Goal: Task Accomplishment & Management: Manage account settings

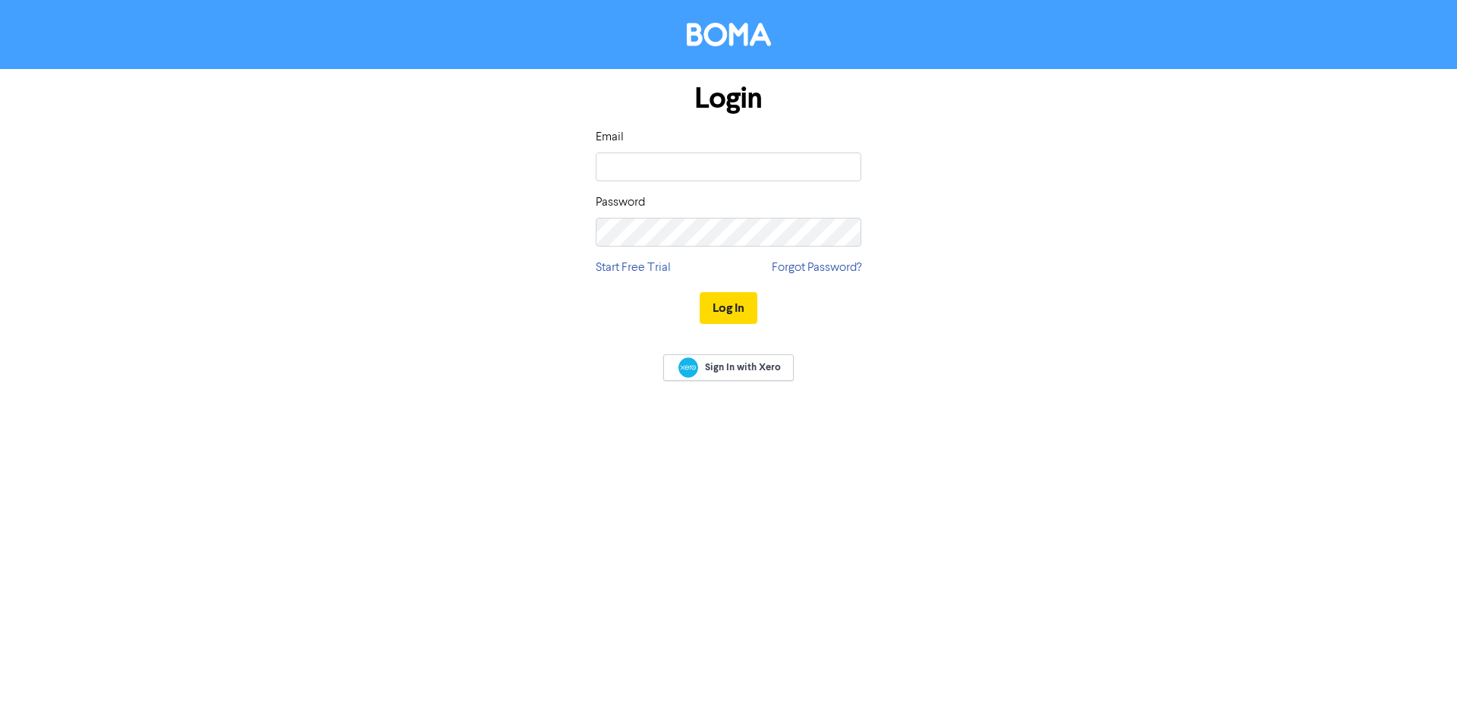
click at [680, 153] on input "email" at bounding box center [729, 167] width 266 height 29
type input "[EMAIL_ADDRESS][DOMAIN_NAME]"
click at [700, 292] on button "Log In" at bounding box center [729, 308] width 58 height 32
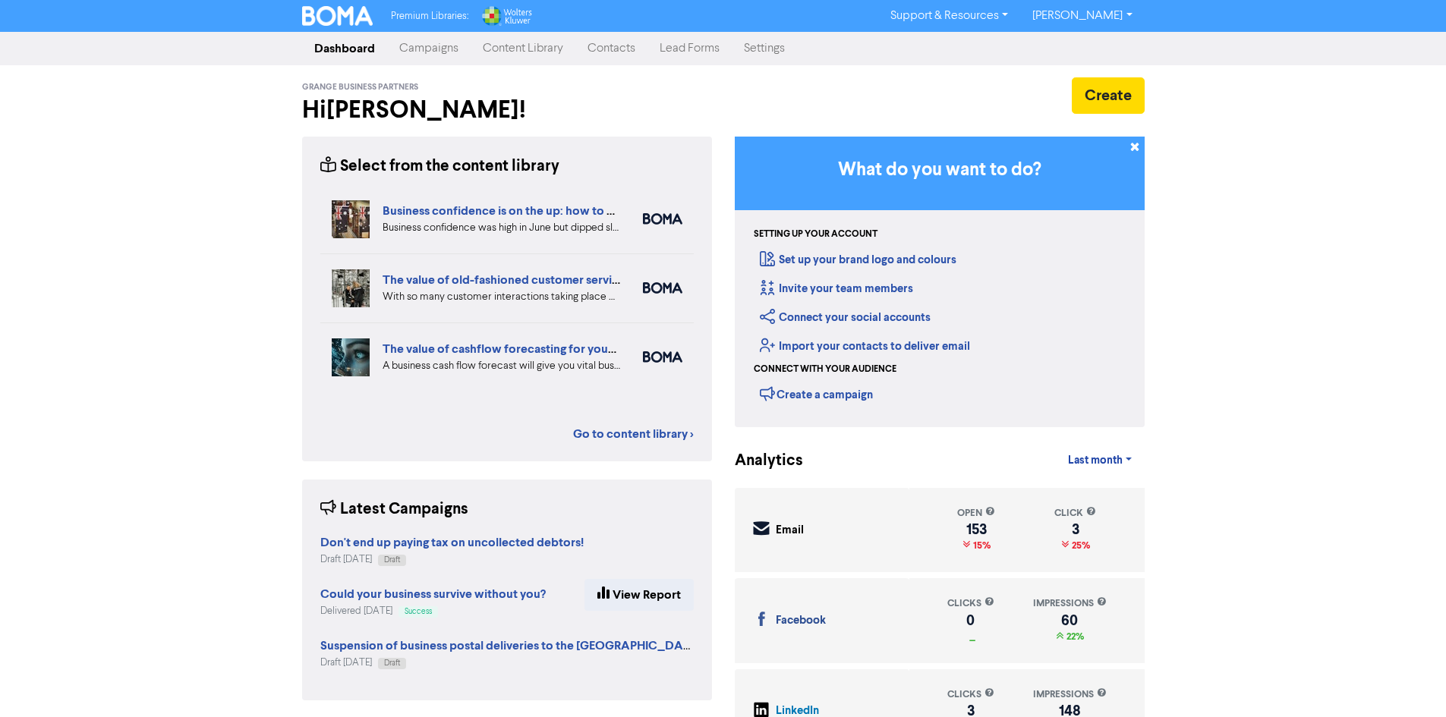
click at [534, 47] on link "Content Library" at bounding box center [523, 48] width 105 height 30
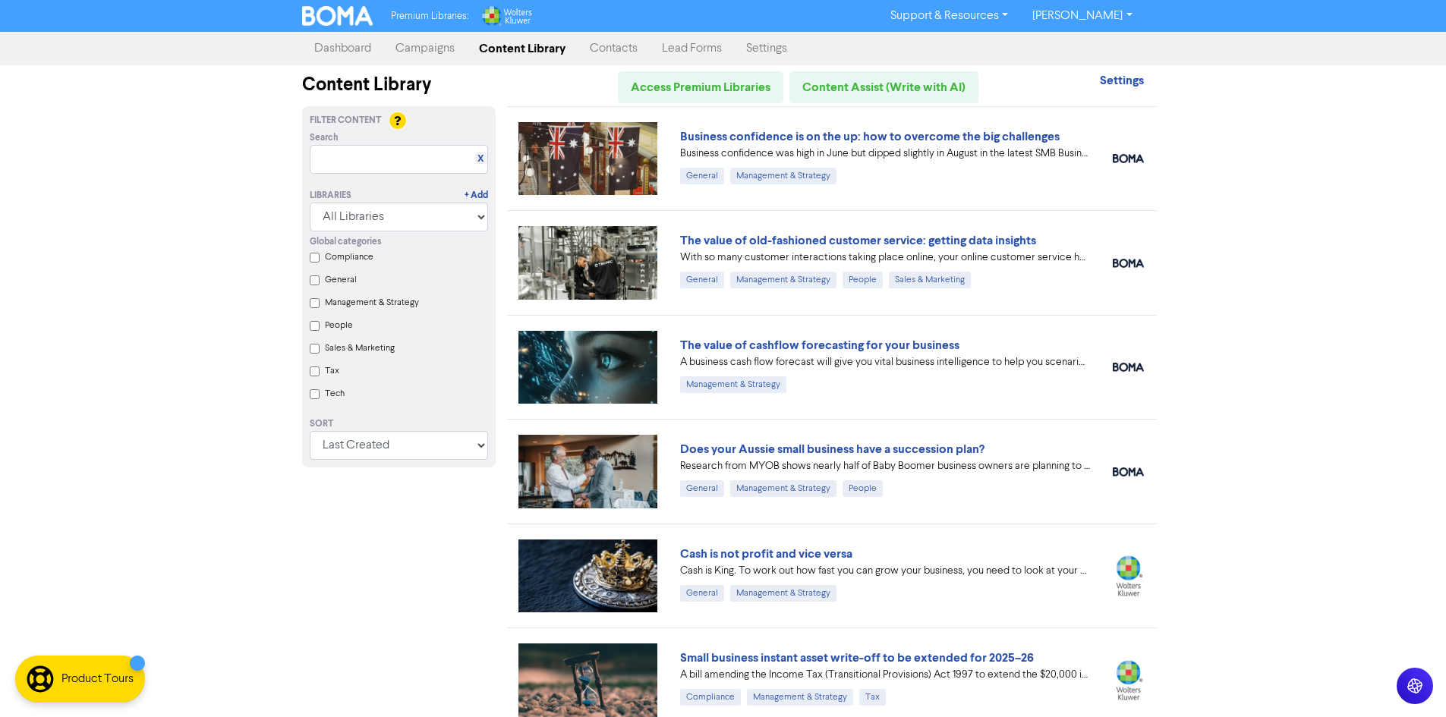
click at [340, 20] on img at bounding box center [337, 16] width 71 height 20
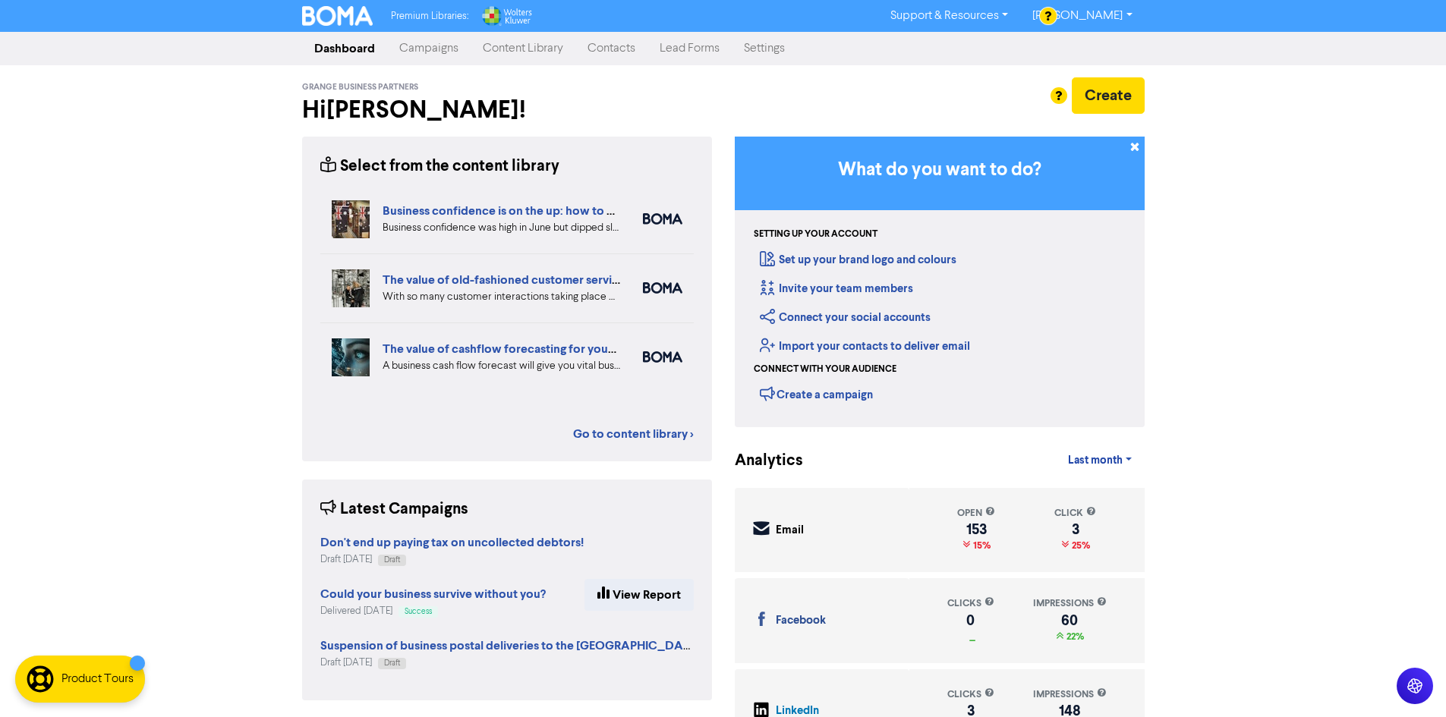
click at [443, 53] on link "Campaigns" at bounding box center [428, 48] width 83 height 30
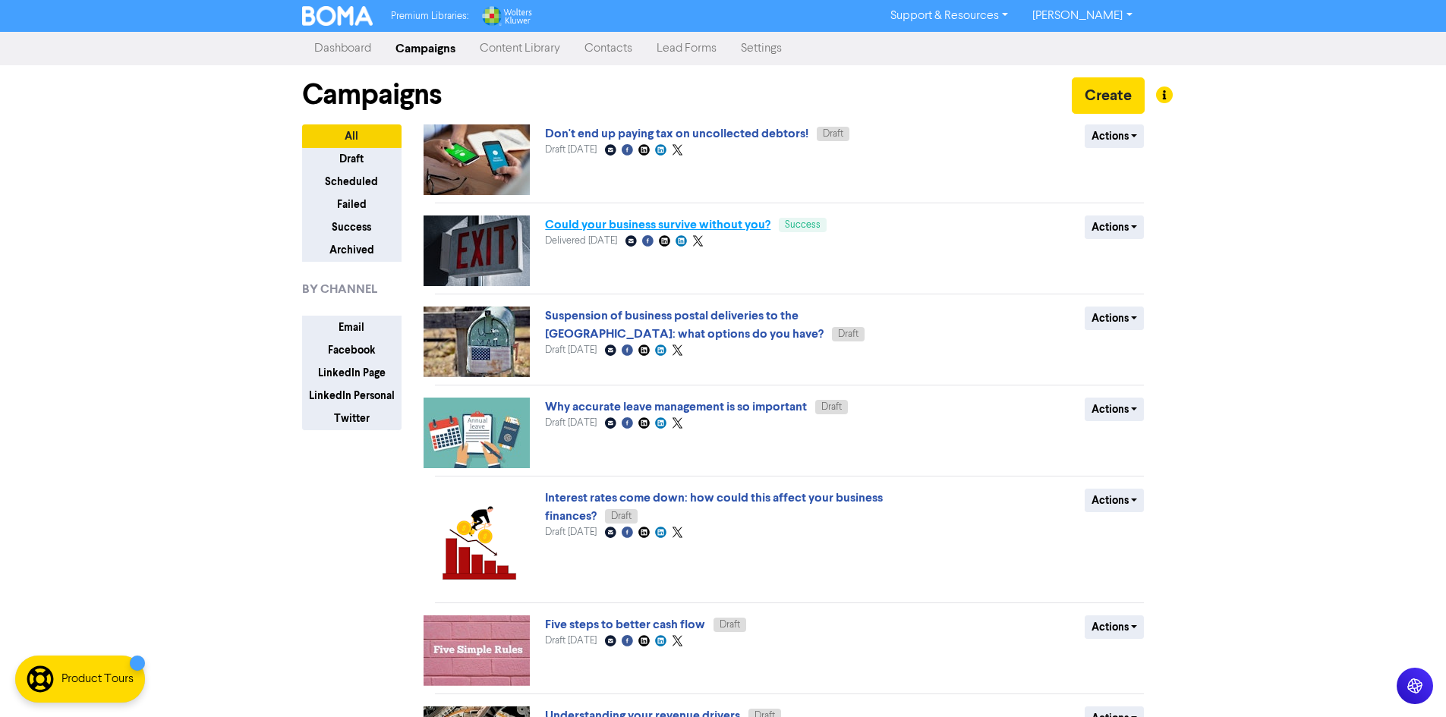
click at [657, 232] on link "Could your business survive without you?" at bounding box center [657, 224] width 225 height 15
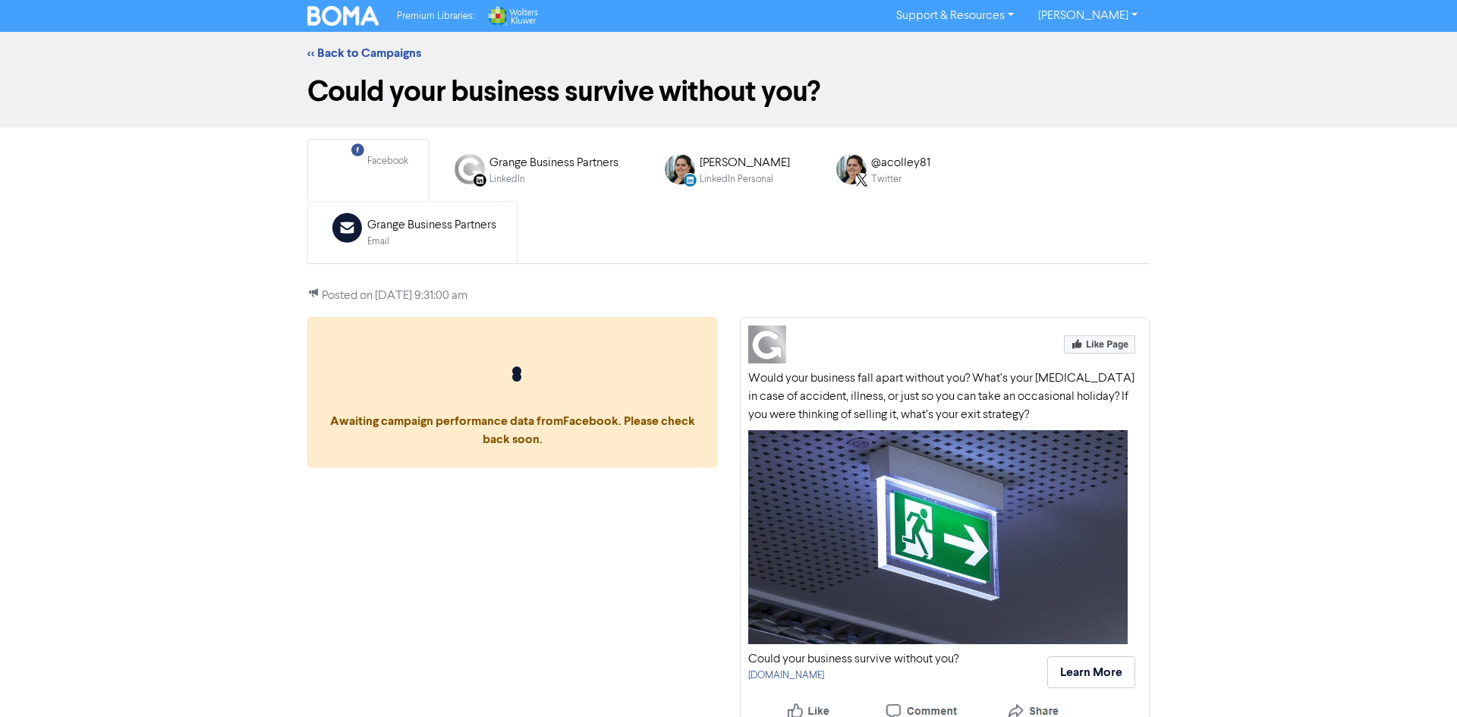
click at [505, 208] on div "Email Created with Sketch. Grange Business Partners Email" at bounding box center [412, 232] width 184 height 49
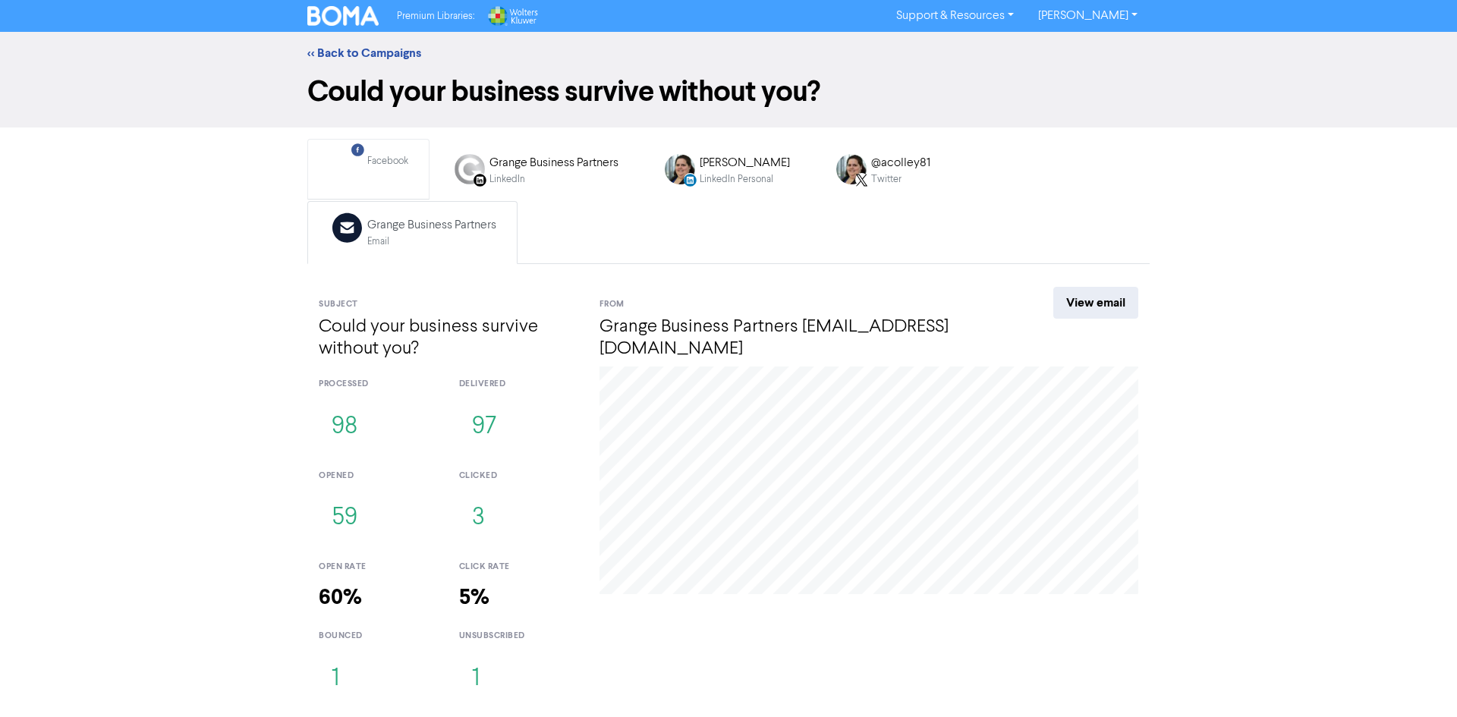
click at [390, 165] on div "Facebook" at bounding box center [387, 161] width 41 height 14
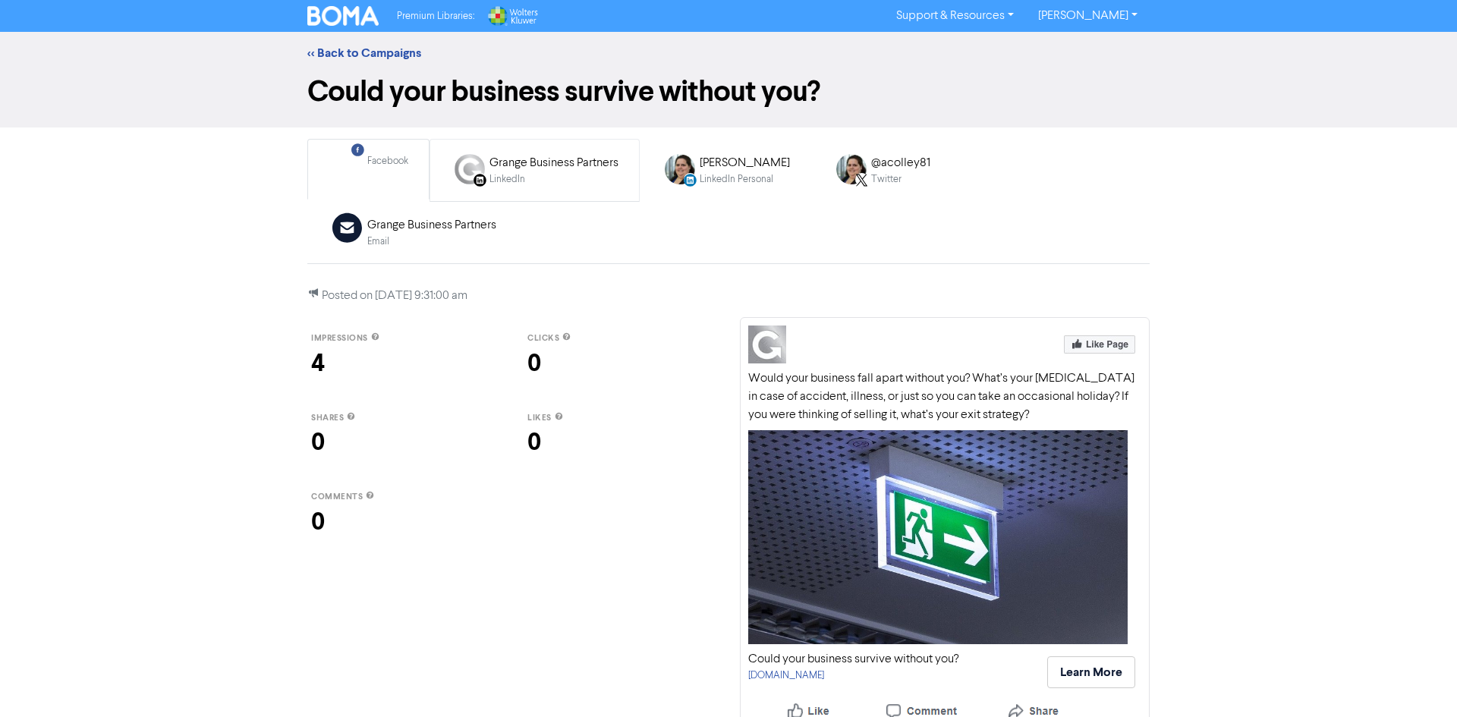
click at [534, 190] on div "LinkedIn Page Created with Sketch. Grange Business Partners LinkedIn" at bounding box center [535, 170] width 184 height 49
click at [701, 178] on div "LinkedIn Personal" at bounding box center [745, 179] width 90 height 14
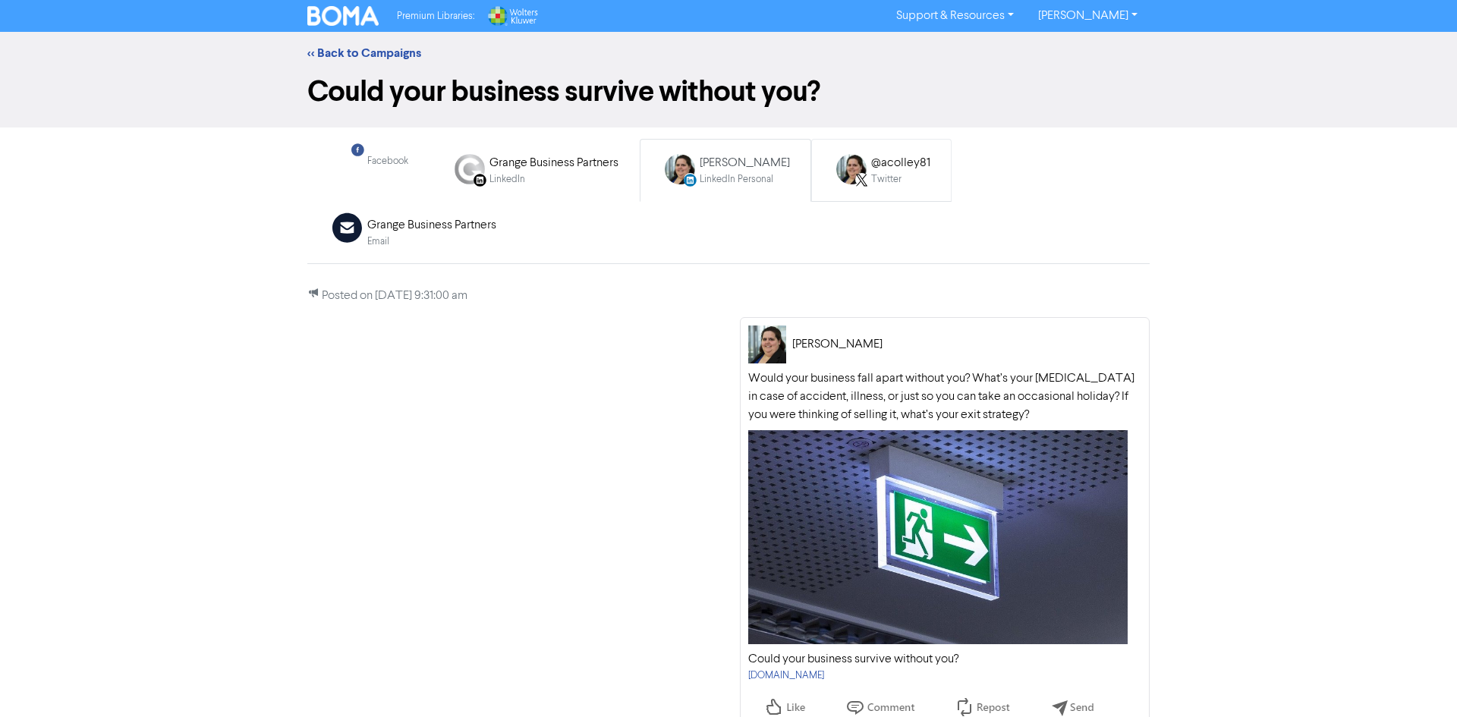
click at [883, 181] on div "Twitter" at bounding box center [900, 179] width 59 height 14
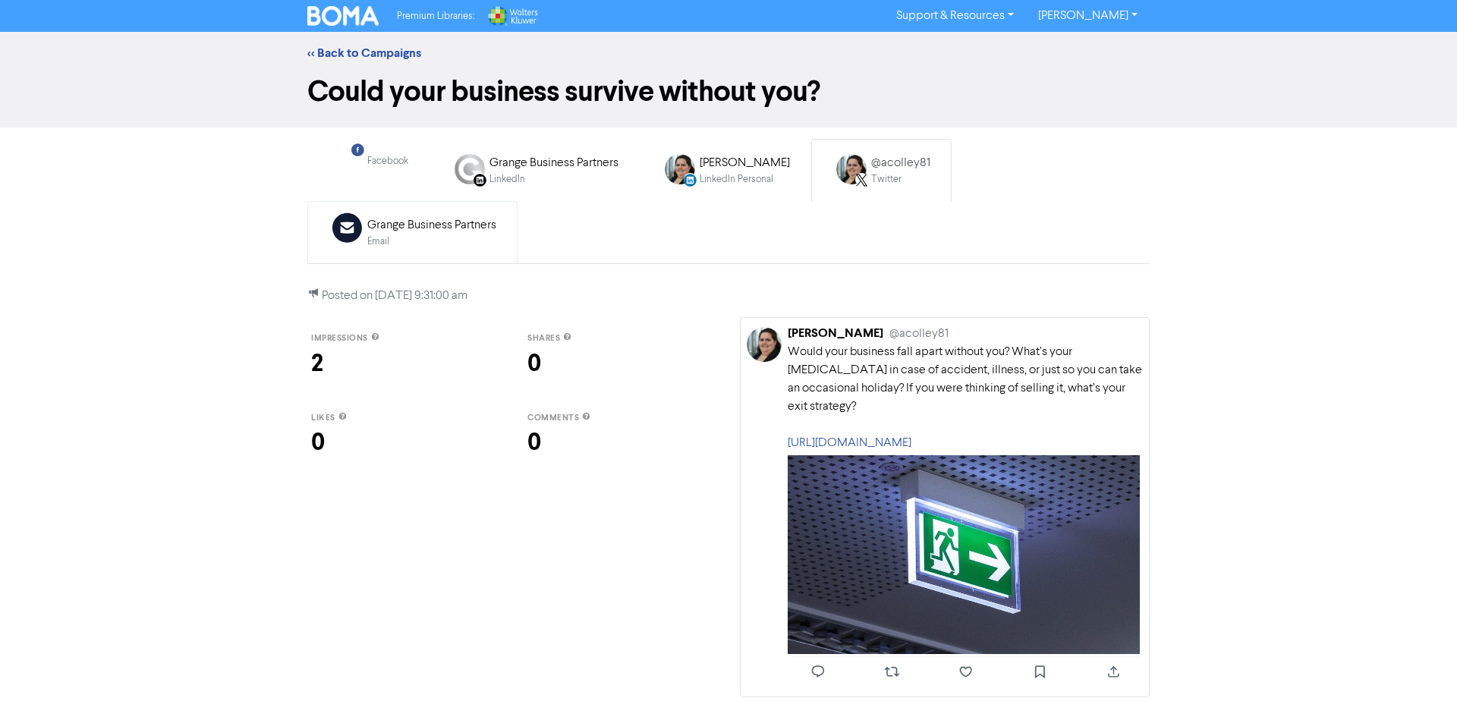
click at [496, 235] on div "Email" at bounding box center [431, 242] width 129 height 14
